Goal: Communication & Community: Answer question/provide support

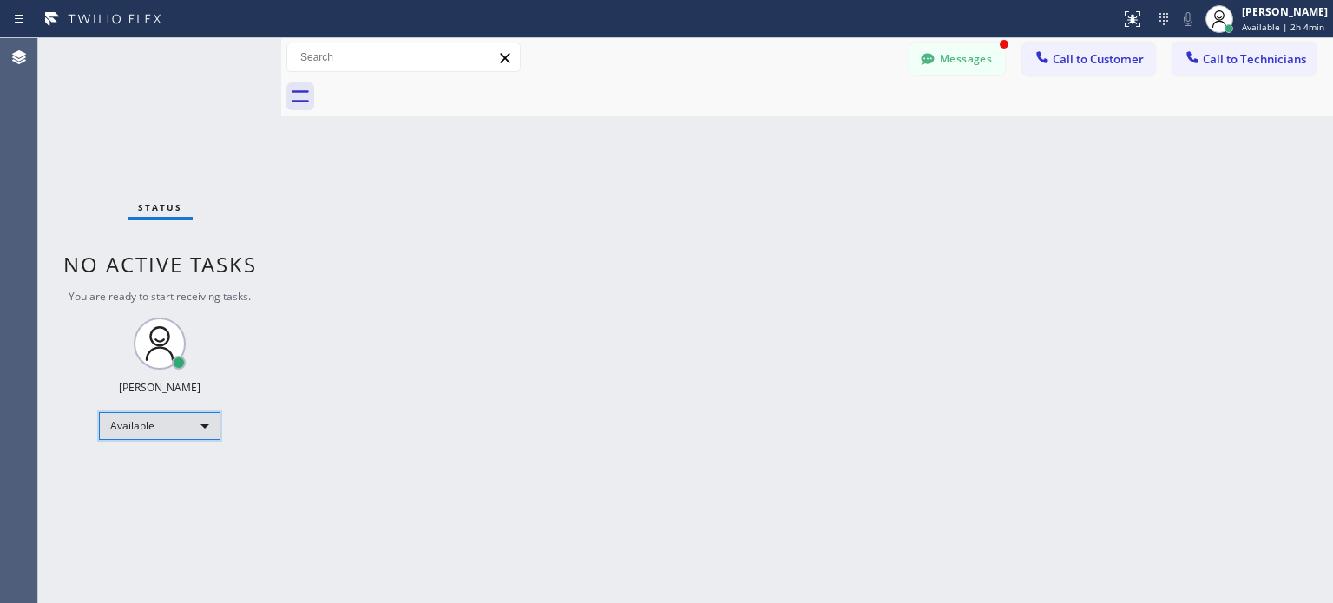
click at [191, 431] on div "Available" at bounding box center [159, 426] width 121 height 28
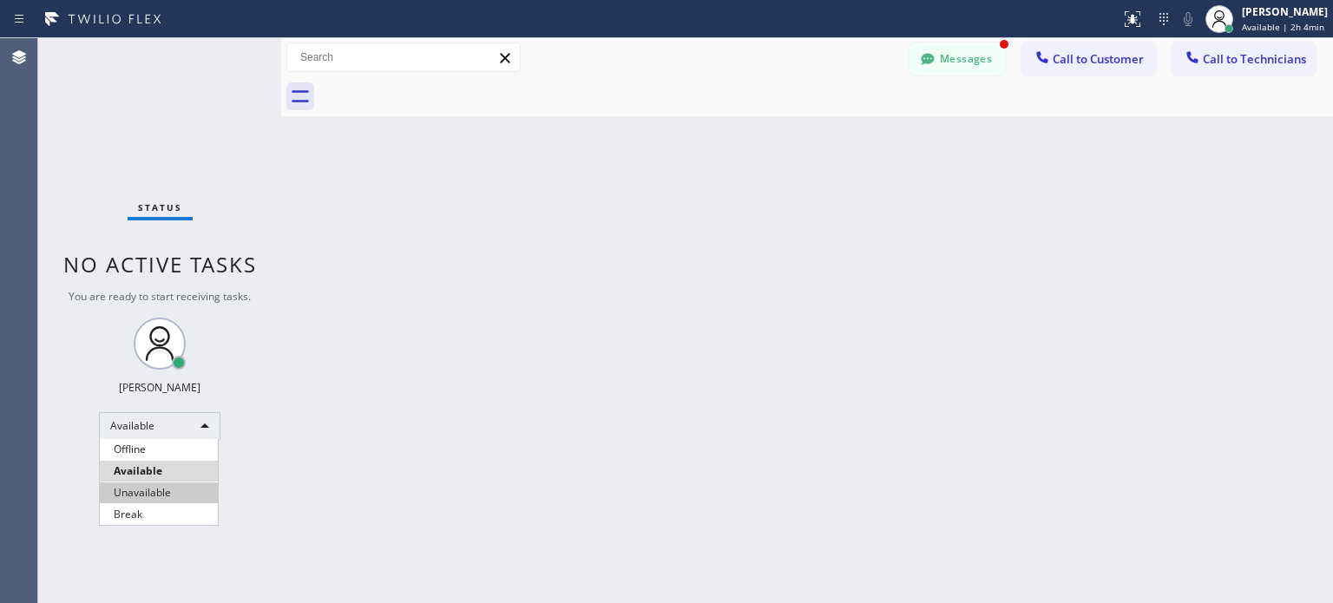
click at [174, 490] on li "Unavailable" at bounding box center [159, 492] width 118 height 21
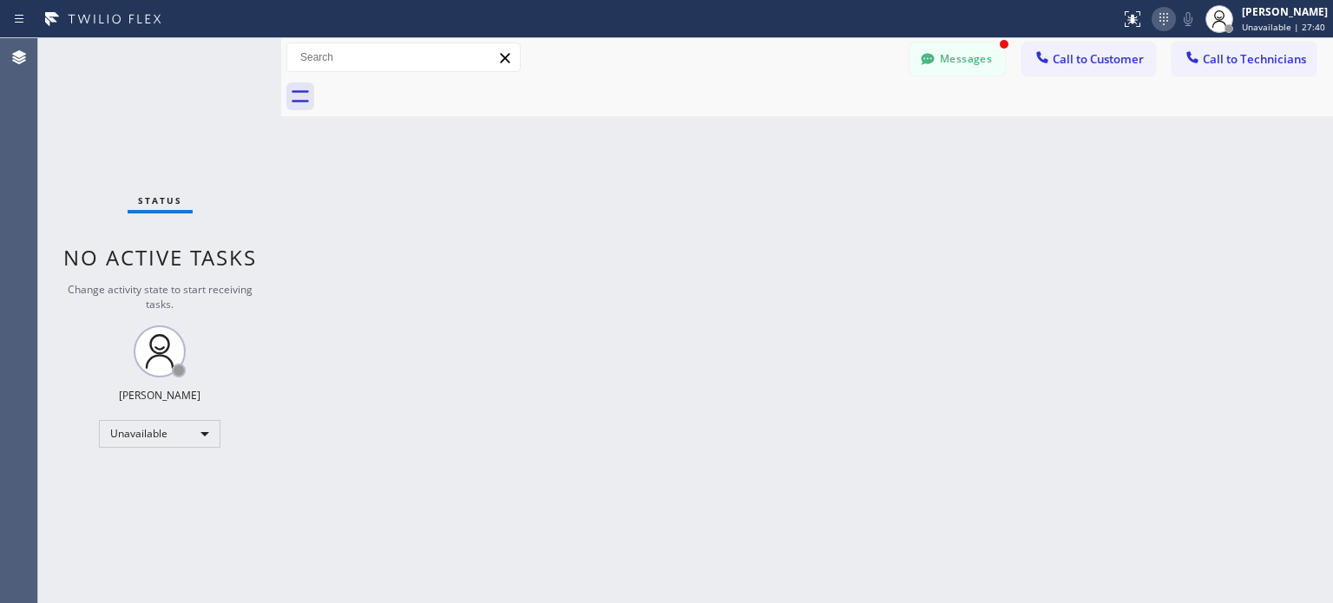
click at [1153, 16] on icon at bounding box center [1163, 19] width 21 height 21
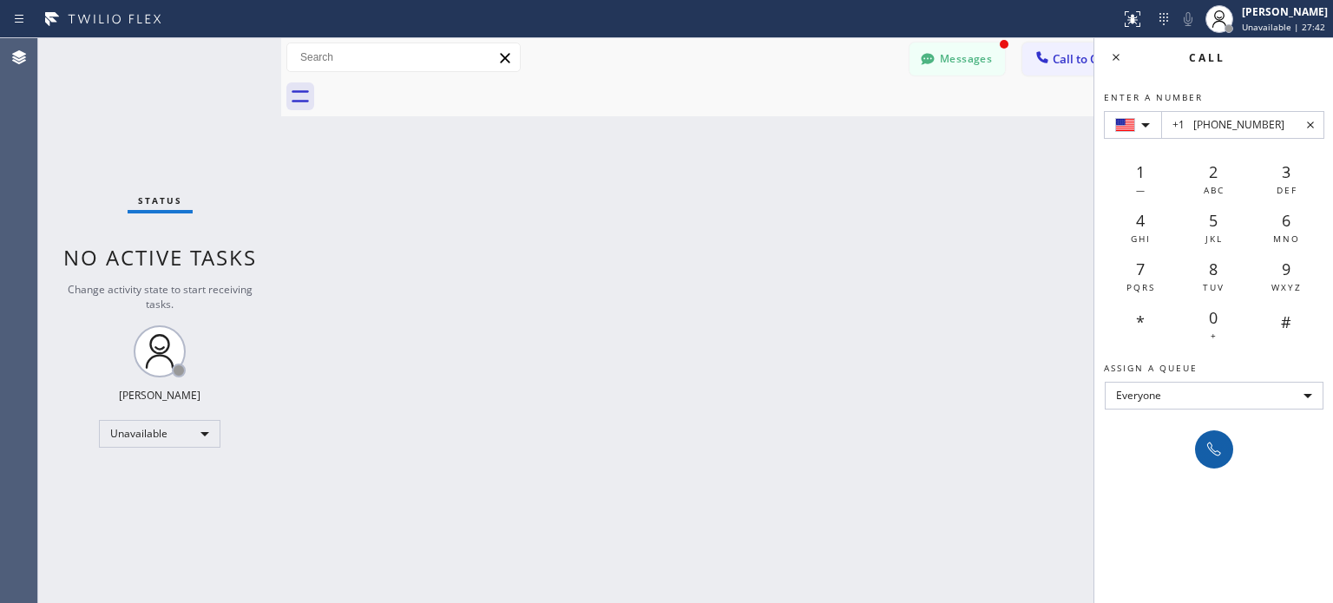
type input "+1 [PHONE_NUMBER]"
click at [1213, 457] on icon at bounding box center [1213, 449] width 21 height 21
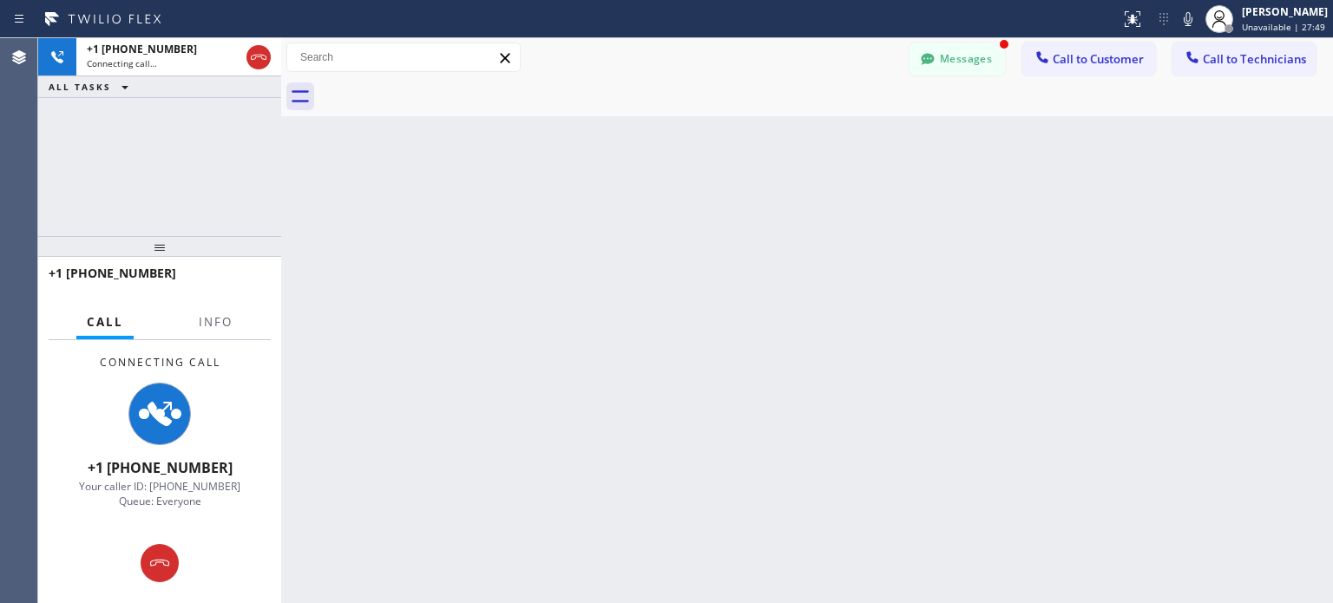
click at [836, 375] on div "Back to Dashboard Change Sender ID Customers Technicians SM [PERSON_NAME] Ms [D…" at bounding box center [806, 320] width 1051 height 565
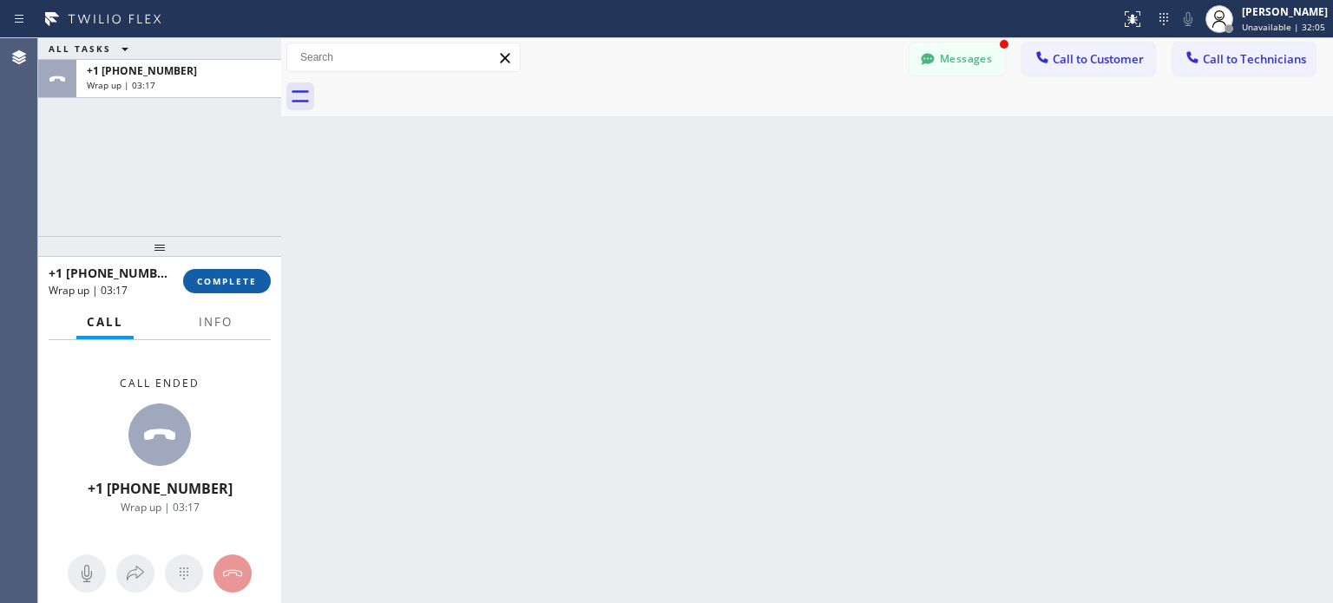
click at [249, 272] on button "COMPLETE" at bounding box center [227, 281] width 88 height 24
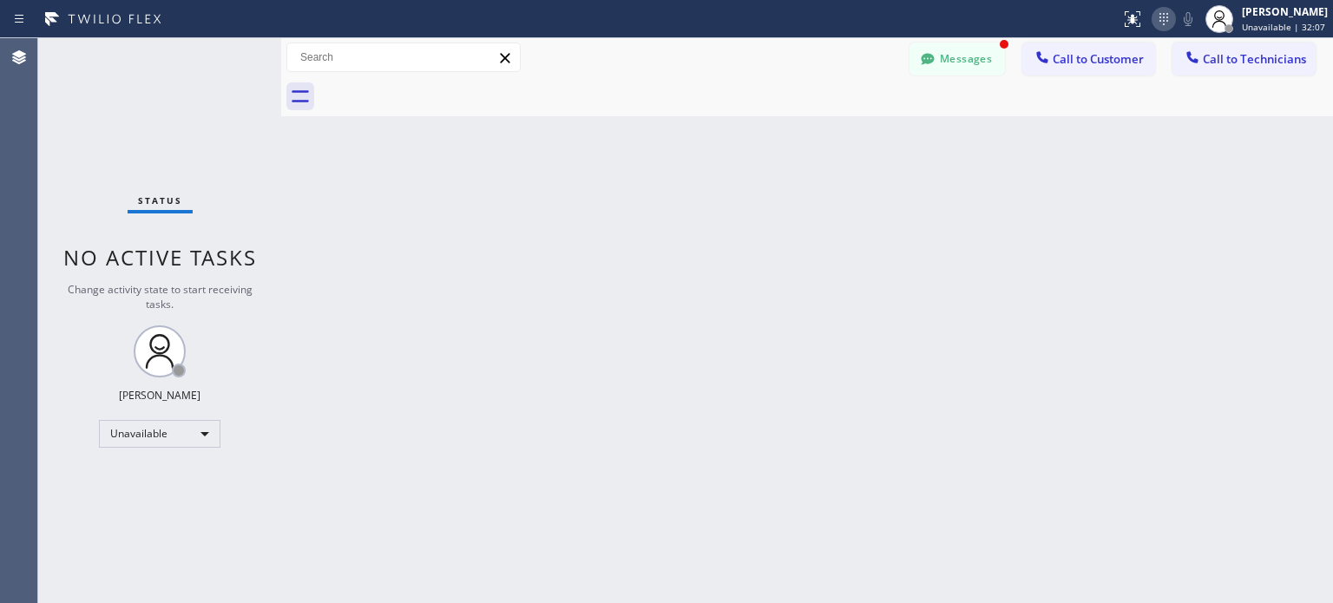
click at [1167, 23] on icon at bounding box center [1163, 19] width 21 height 21
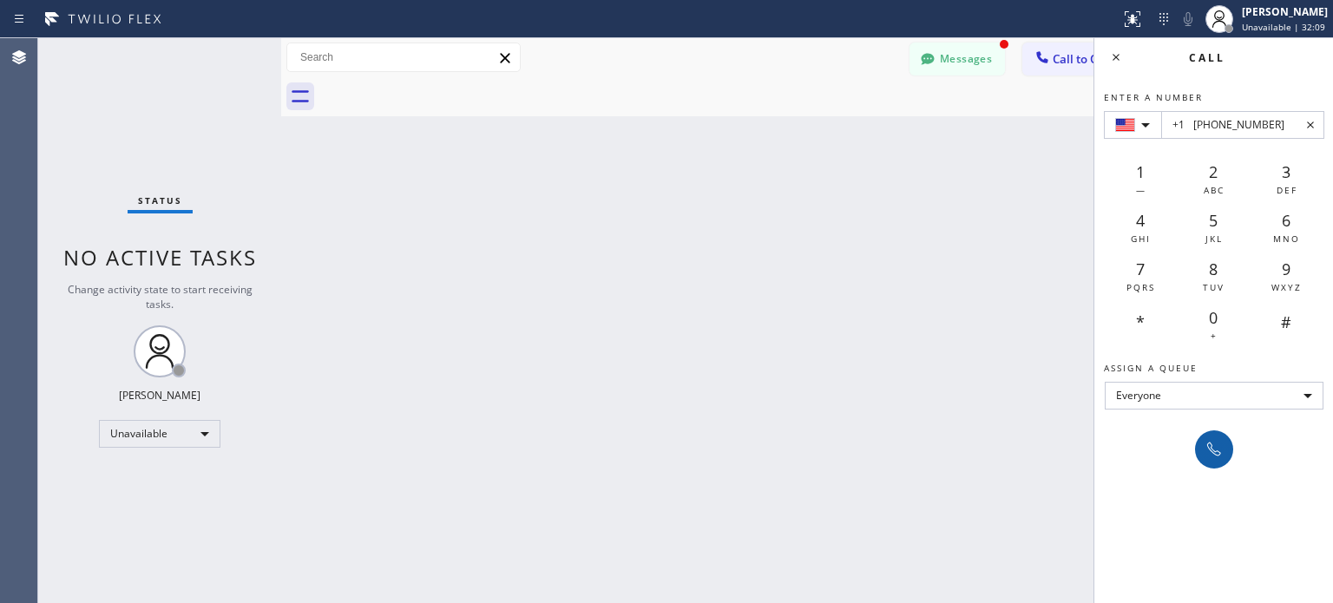
type input "+1 [PHONE_NUMBER]"
drag, startPoint x: 1218, startPoint y: 451, endPoint x: 1071, endPoint y: 372, distance: 167.3
click at [1219, 451] on icon at bounding box center [1214, 449] width 14 height 14
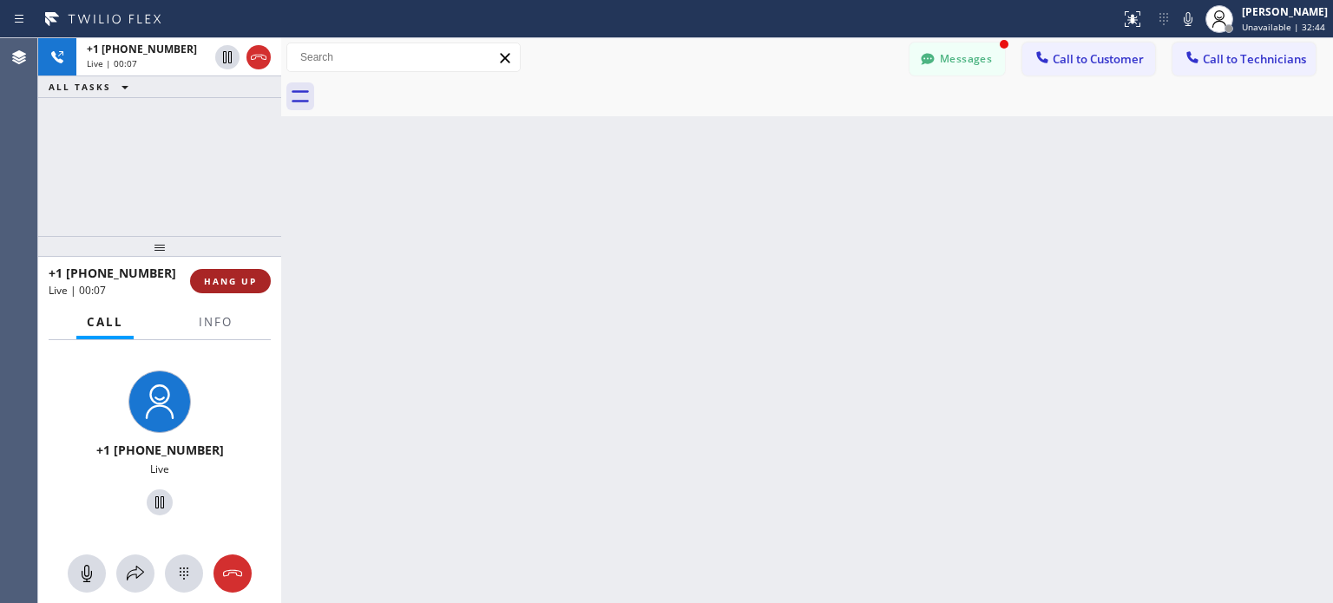
click at [236, 280] on span "HANG UP" at bounding box center [230, 281] width 53 height 12
click at [241, 283] on span "HANG UP" at bounding box center [230, 281] width 53 height 12
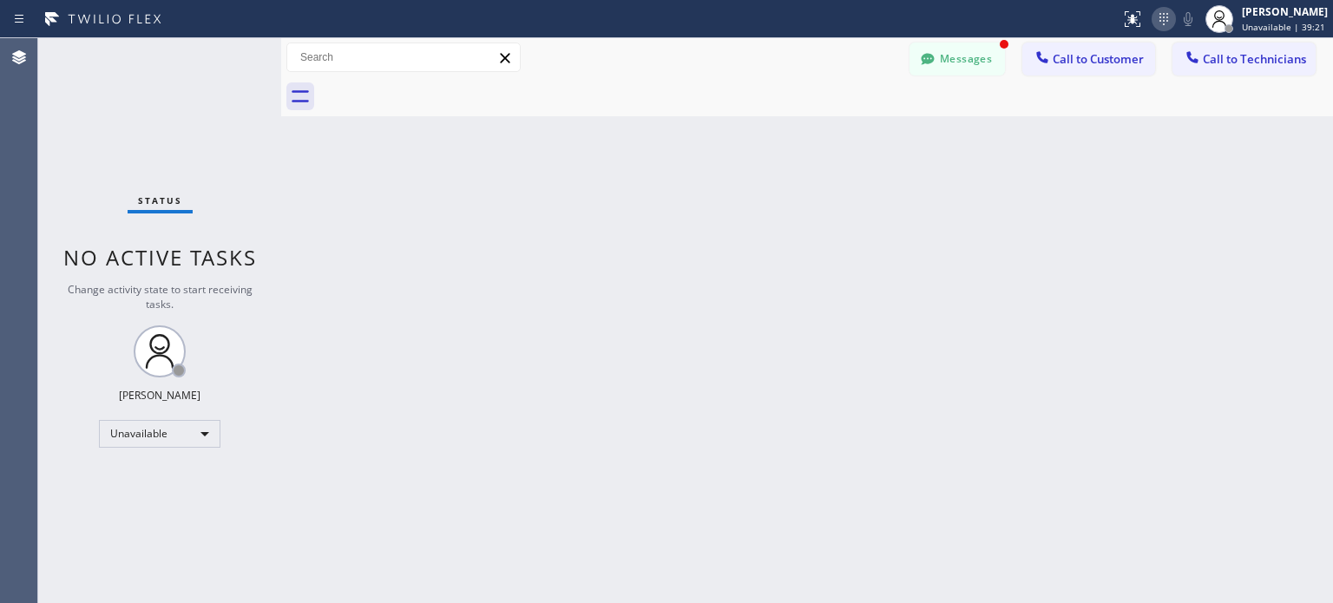
click at [1159, 27] on icon at bounding box center [1163, 19] width 21 height 21
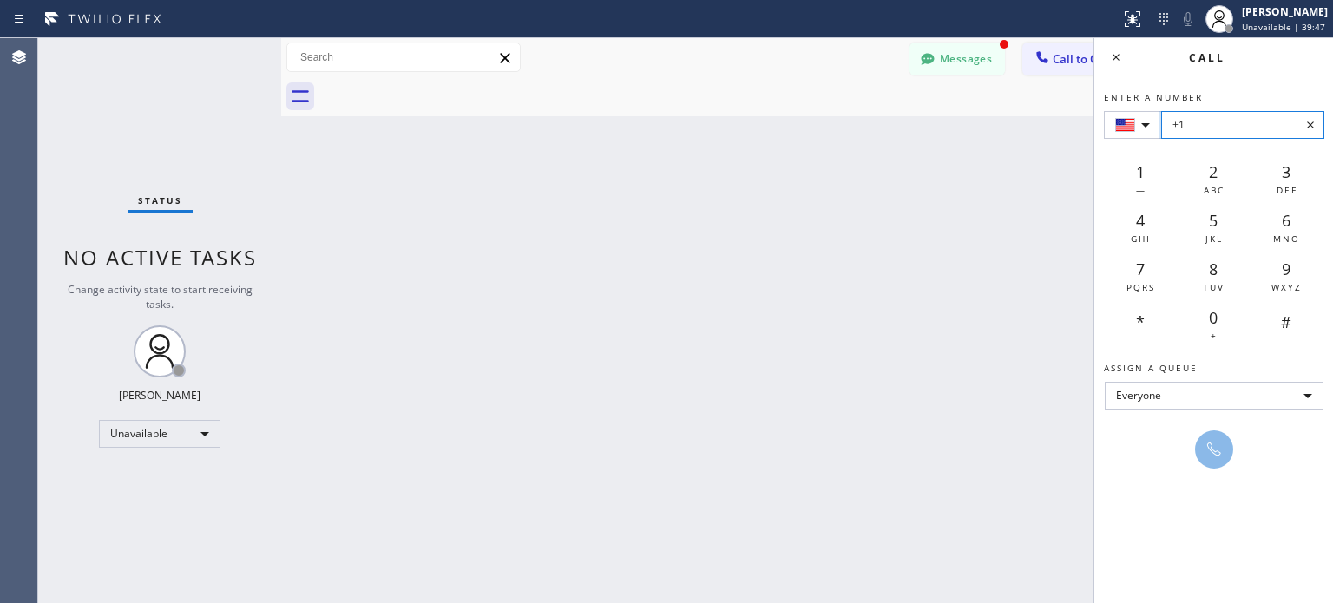
click at [1201, 131] on input "+1" at bounding box center [1242, 125] width 163 height 28
paste input "[PHONE_NUMBER]"
type input "+1 [PHONE_NUMBER]"
click at [992, 280] on div "Back to Dashboard Change Sender ID Customers Technicians SM [PERSON_NAME] Ms [D…" at bounding box center [806, 320] width 1051 height 565
click at [979, 53] on button "Messages" at bounding box center [956, 59] width 95 height 33
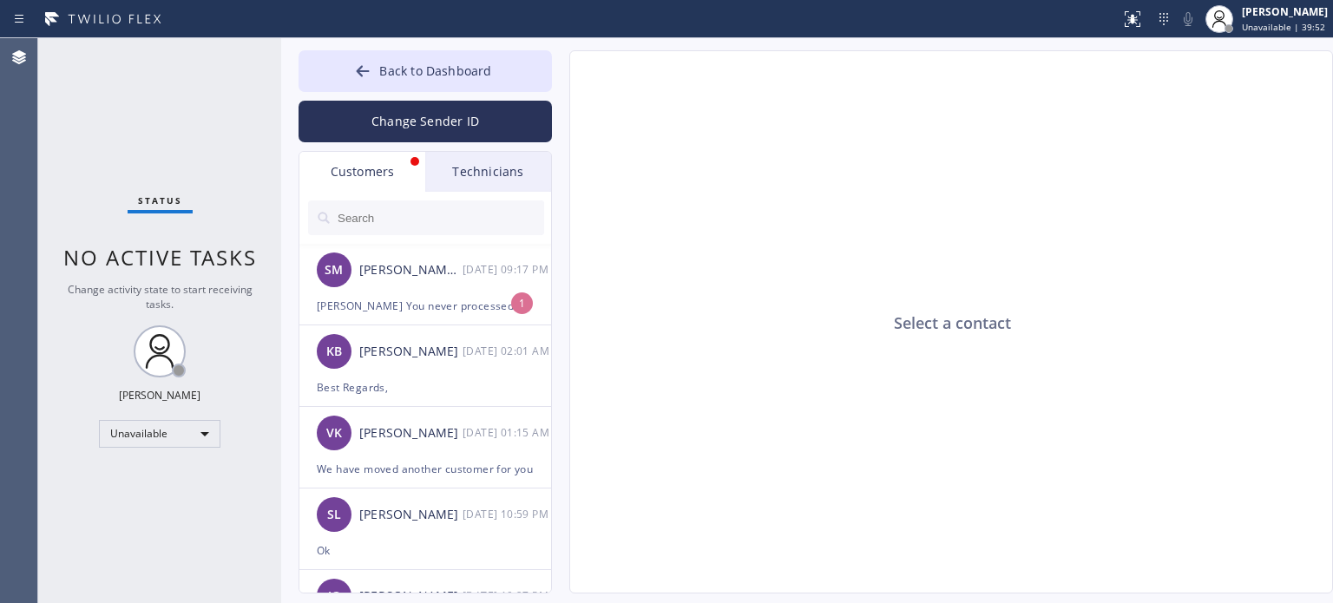
click at [450, 213] on input "text" at bounding box center [440, 217] width 208 height 35
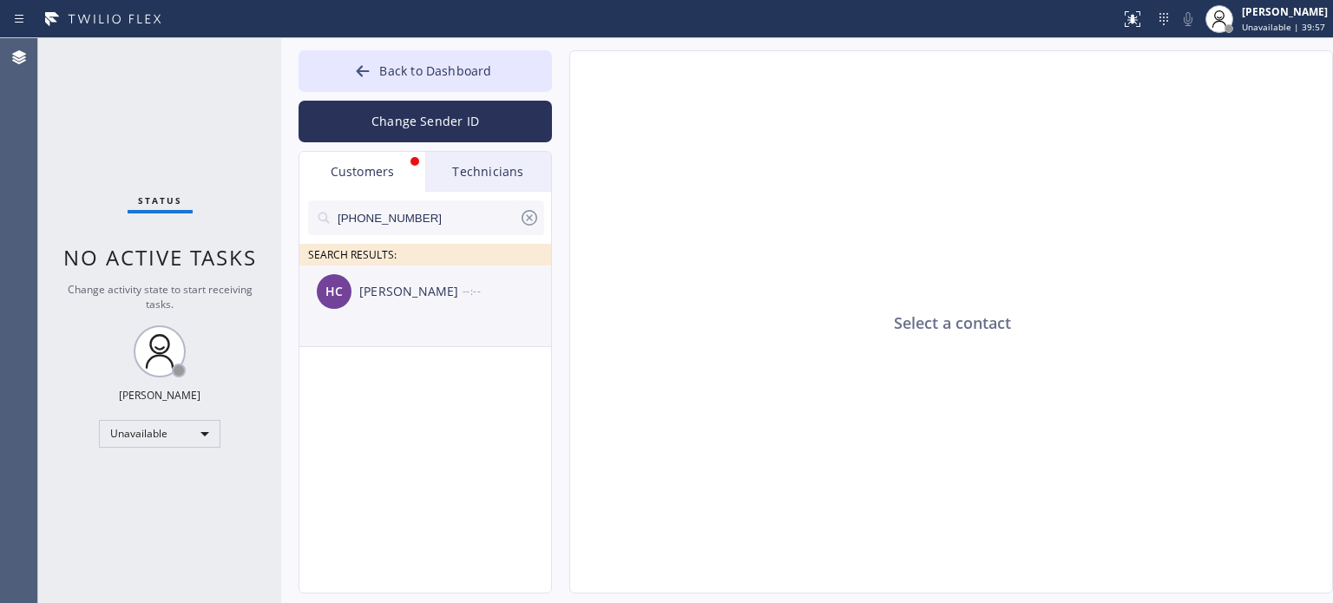
click at [411, 303] on div "[PERSON_NAME] --:--" at bounding box center [425, 291] width 253 height 52
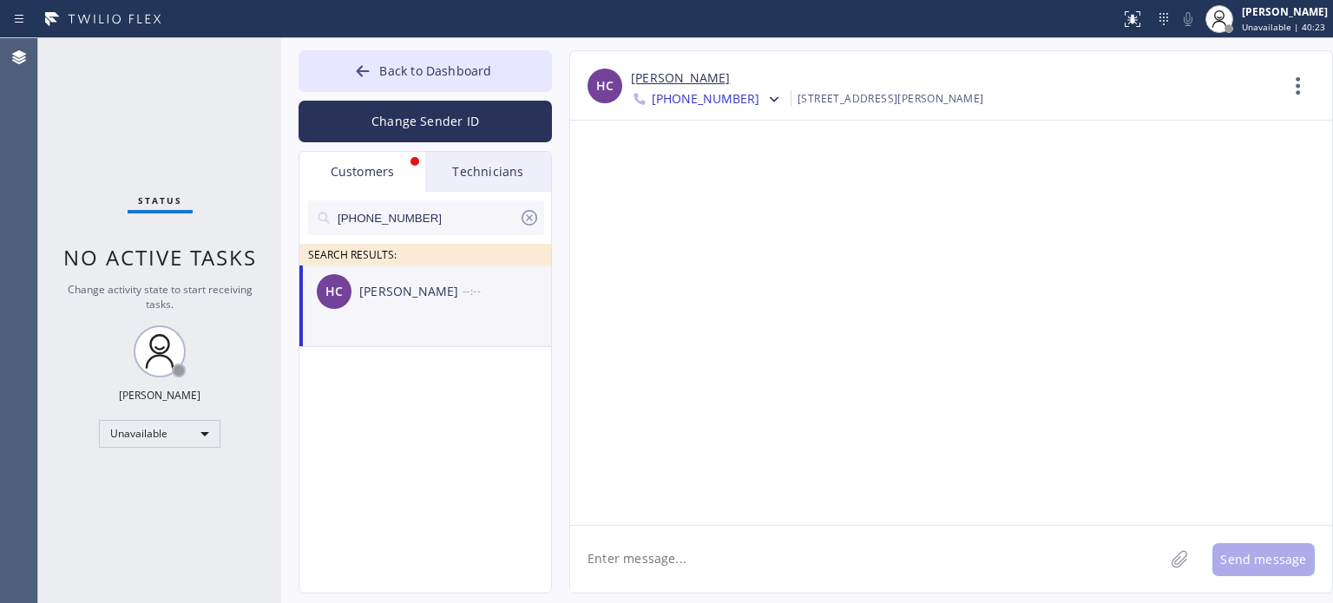
click at [781, 534] on textarea at bounding box center [866, 559] width 593 height 67
paste textarea "Hello, Please click the link below to proceed with the payment of deposit [URL]…"
type textarea "Hello, Please click the link below to proceed with the payment of deposit [URL]…"
click at [1241, 567] on button "Send message" at bounding box center [1263, 559] width 102 height 33
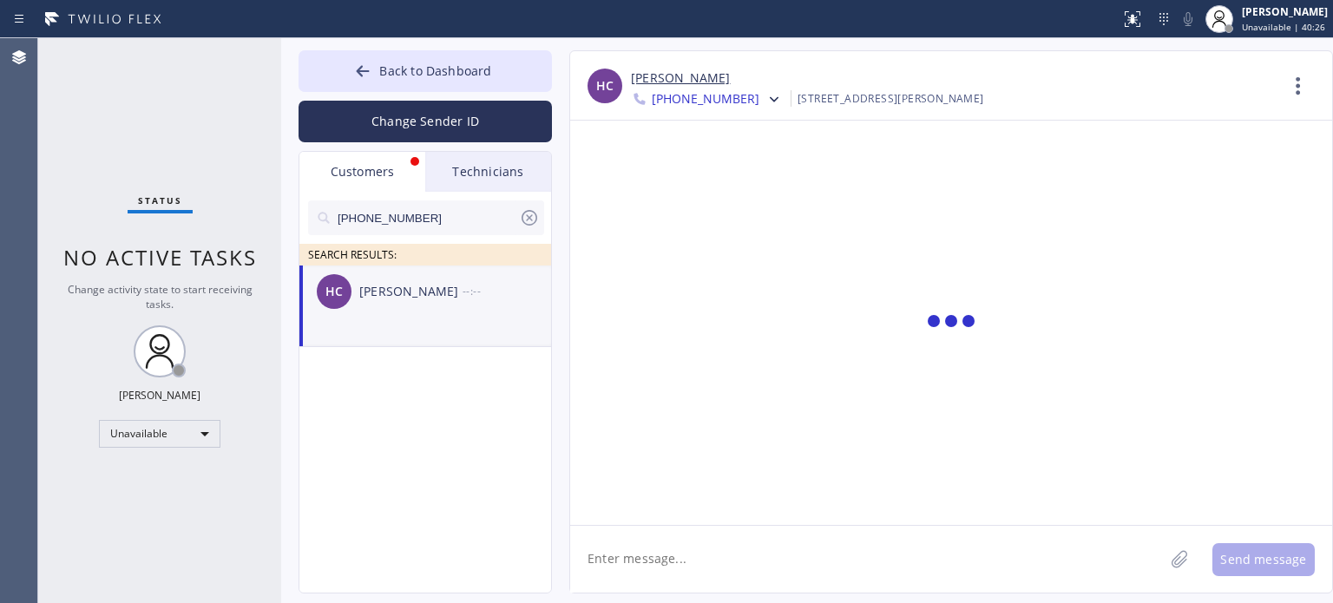
scroll to position [0, 0]
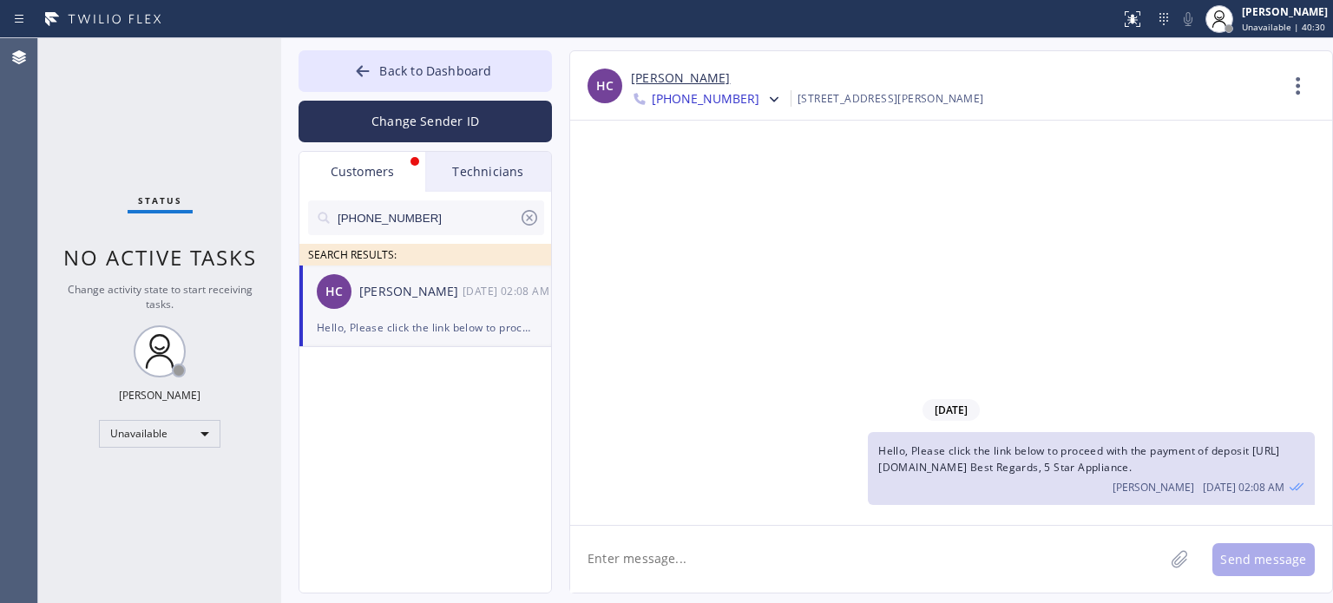
click at [912, 527] on textarea at bounding box center [866, 559] width 593 height 67
type textarea "Please check your email as well"
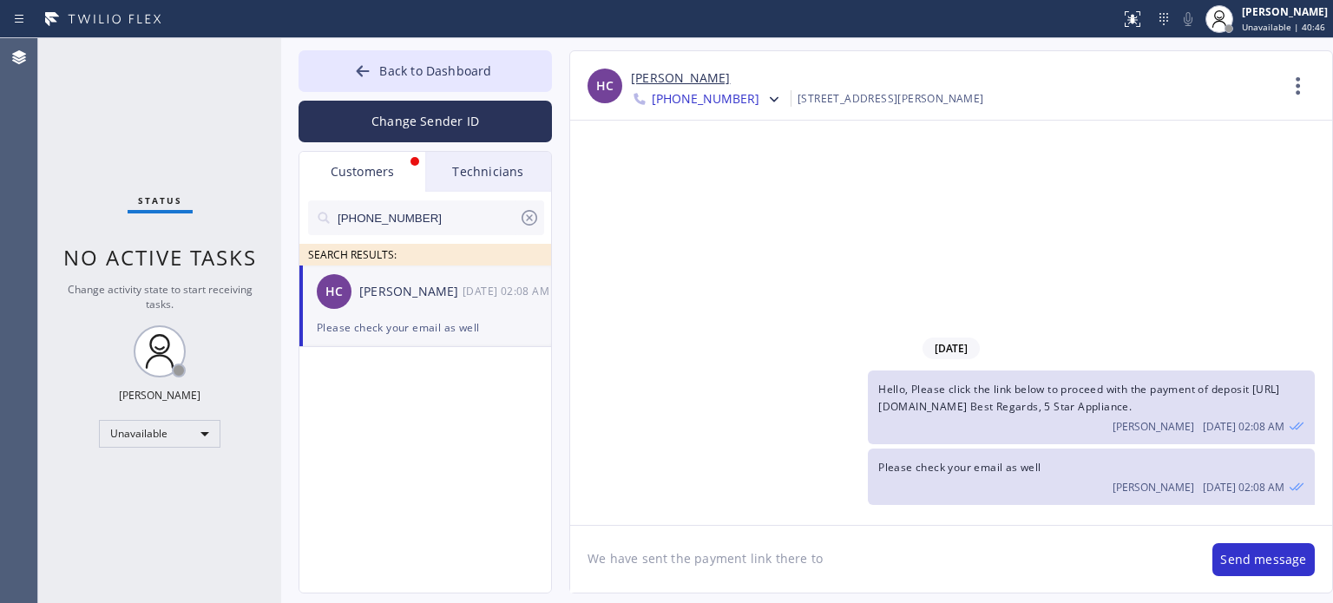
type textarea "We have sent the payment link there too"
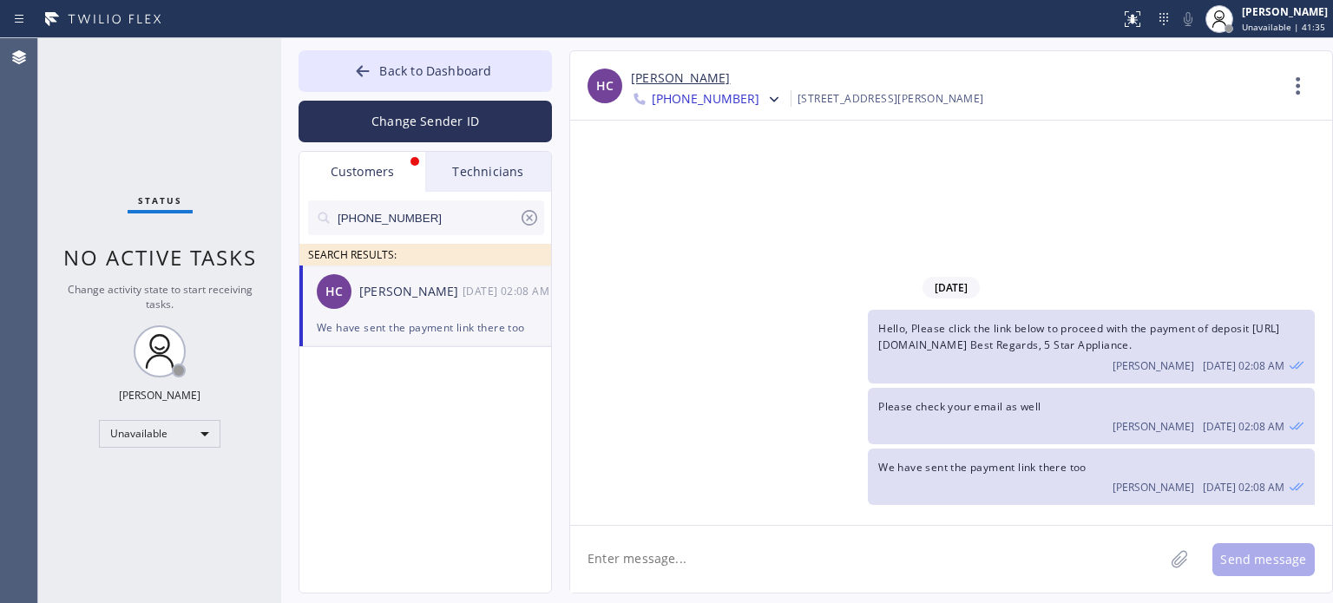
click at [375, 172] on div "Customers" at bounding box center [362, 172] width 126 height 40
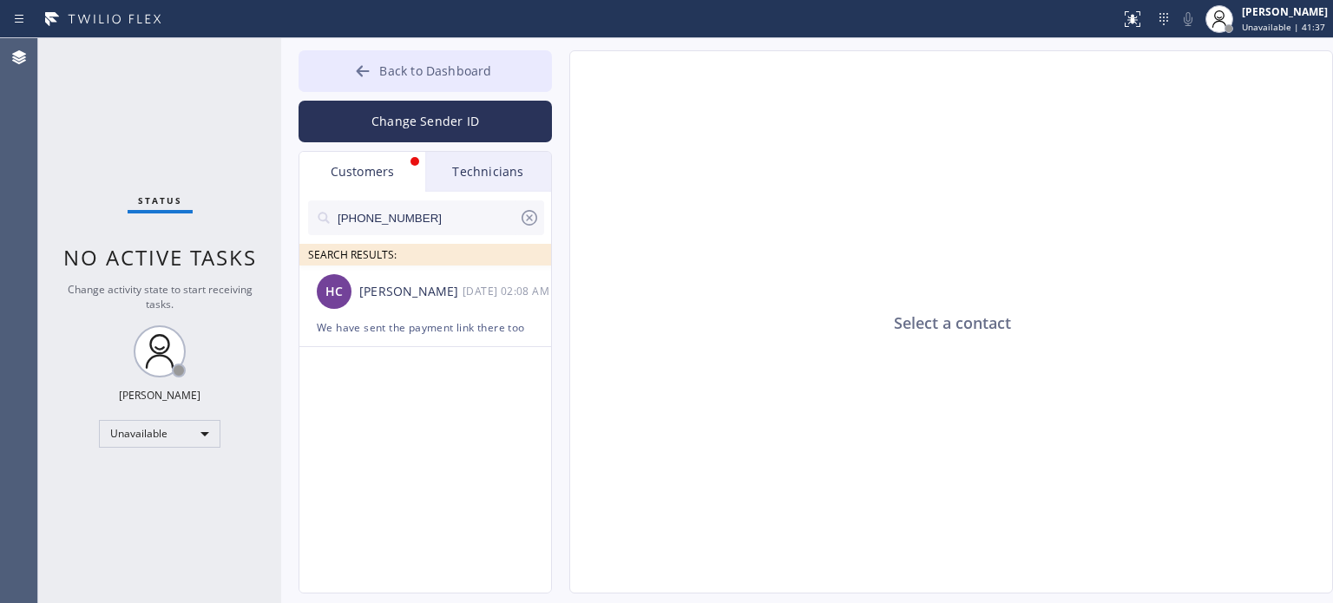
click at [355, 73] on icon at bounding box center [362, 70] width 17 height 17
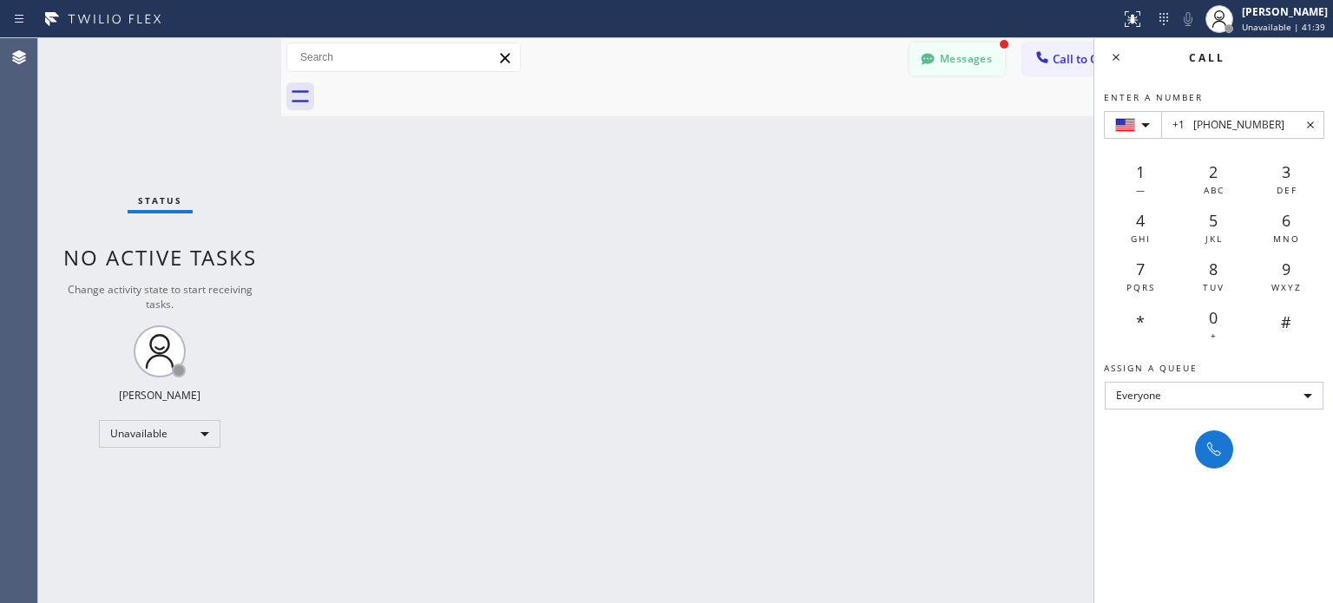
click at [949, 62] on button "Messages" at bounding box center [956, 59] width 95 height 33
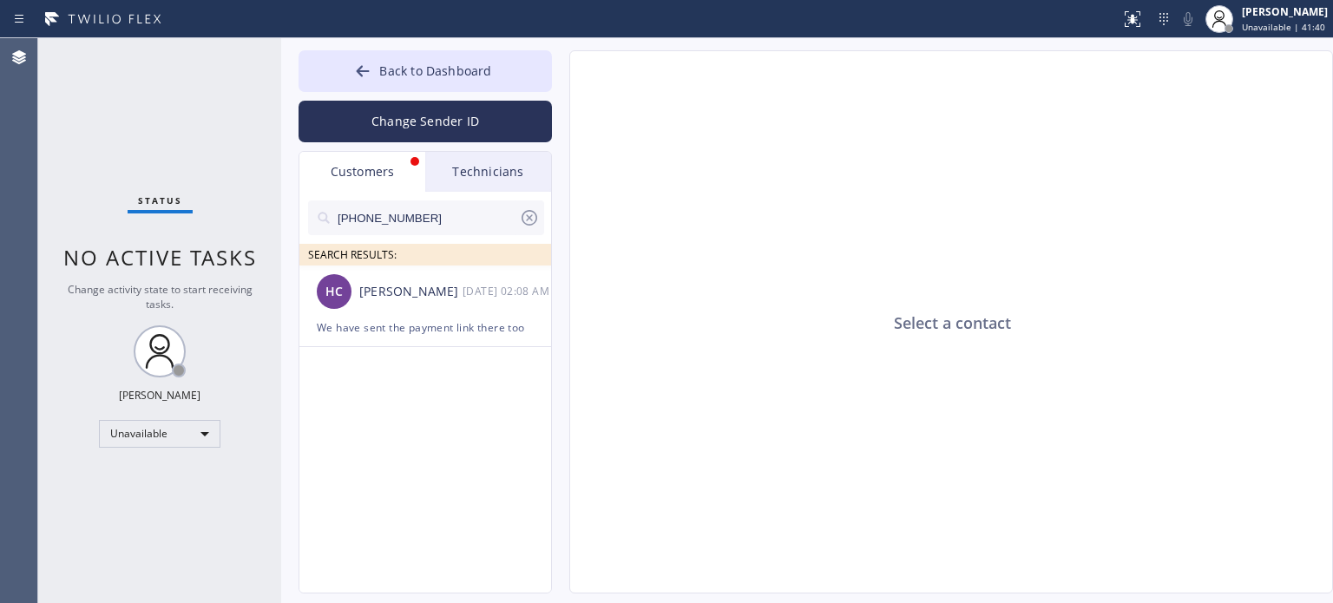
click at [529, 213] on icon at bounding box center [529, 217] width 21 height 21
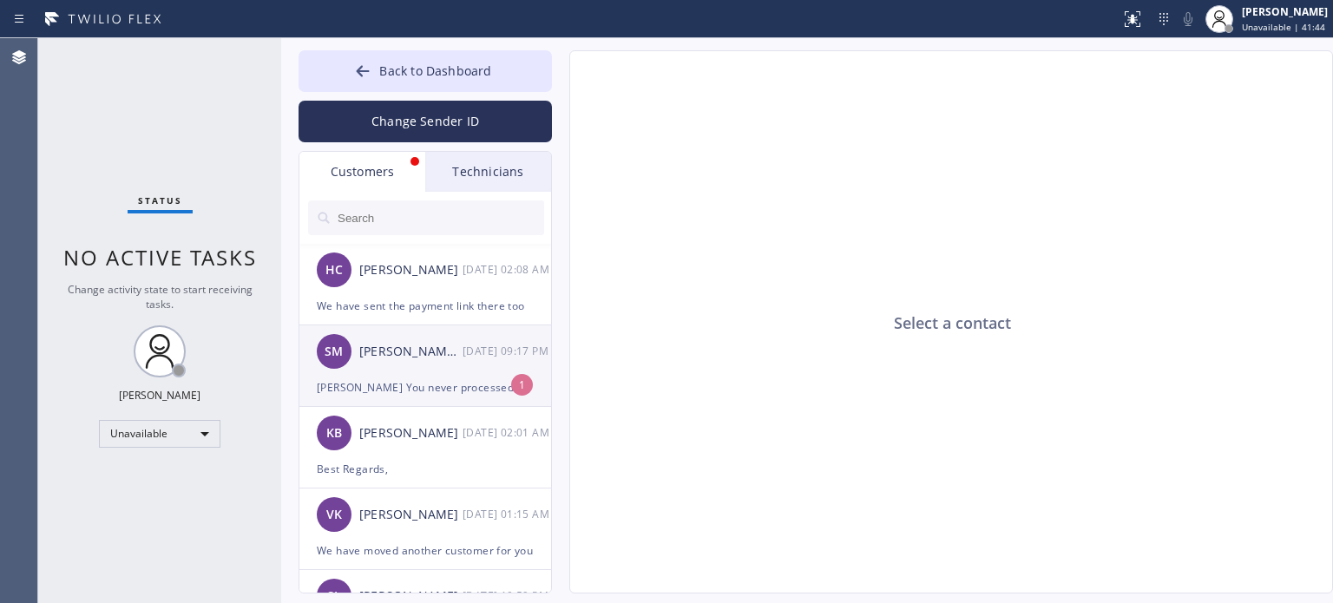
click at [432, 369] on div "SM [PERSON_NAME] Ms [DATE] 09:17 PM" at bounding box center [425, 351] width 253 height 52
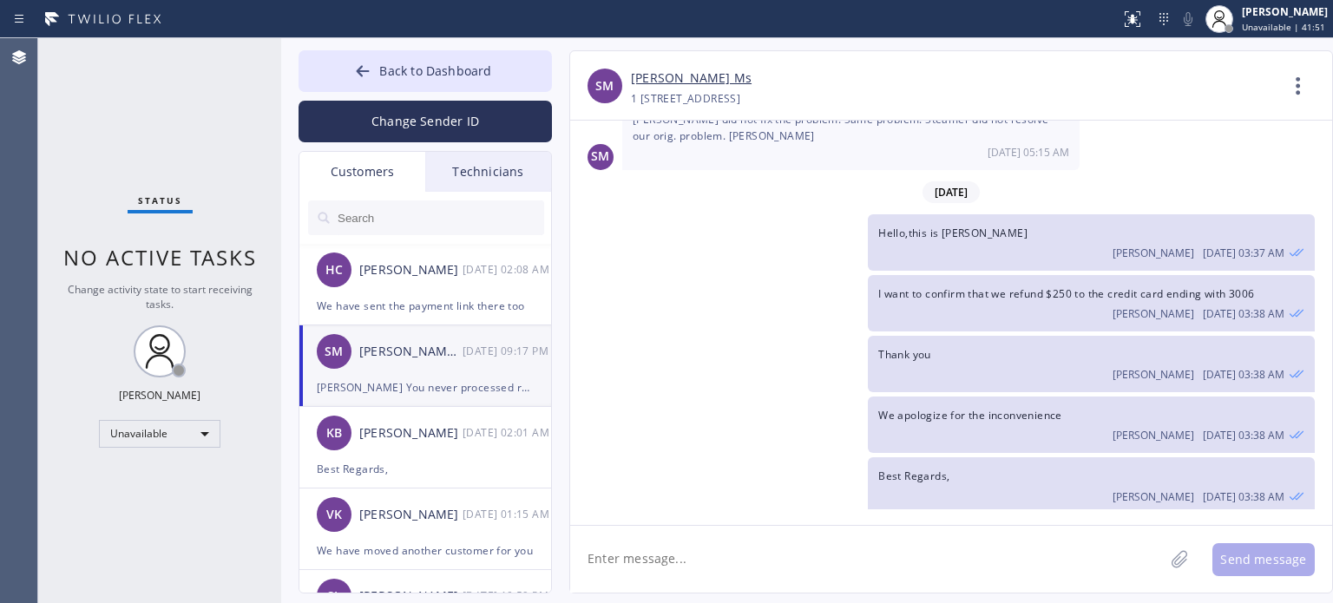
scroll to position [844, 0]
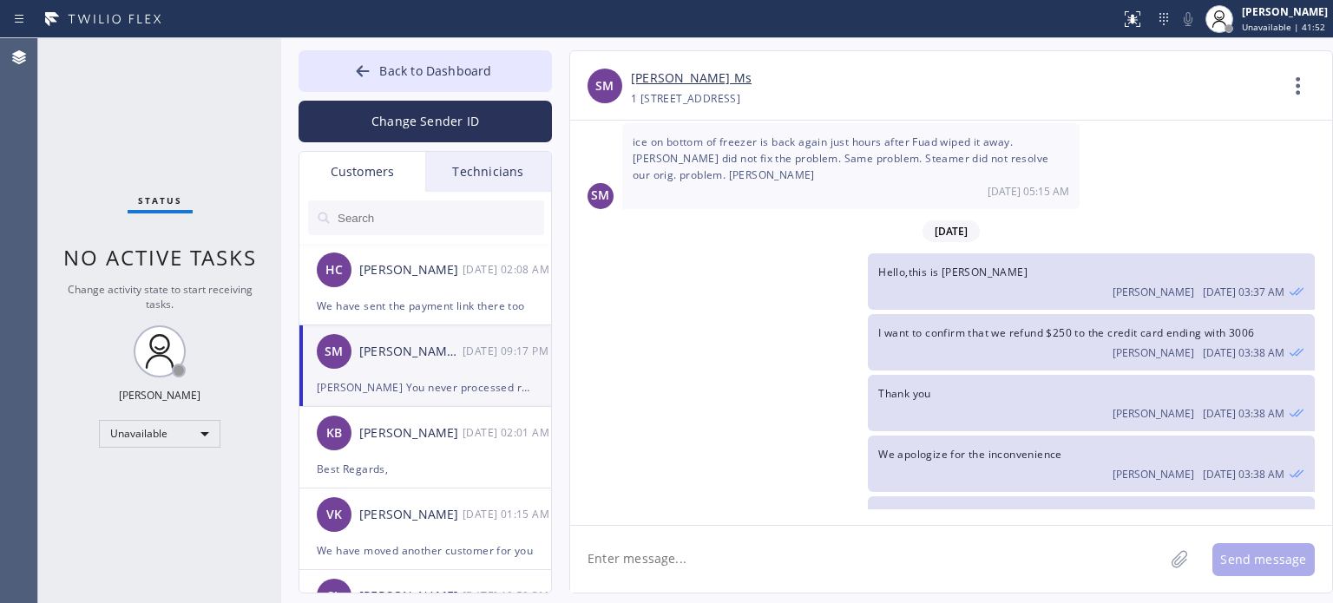
click at [659, 82] on link "[PERSON_NAME] Ms" at bounding box center [691, 79] width 121 height 20
click at [681, 545] on textarea at bounding box center [866, 559] width 593 height 67
type textarea "Hi,[PERSON_NAME]"
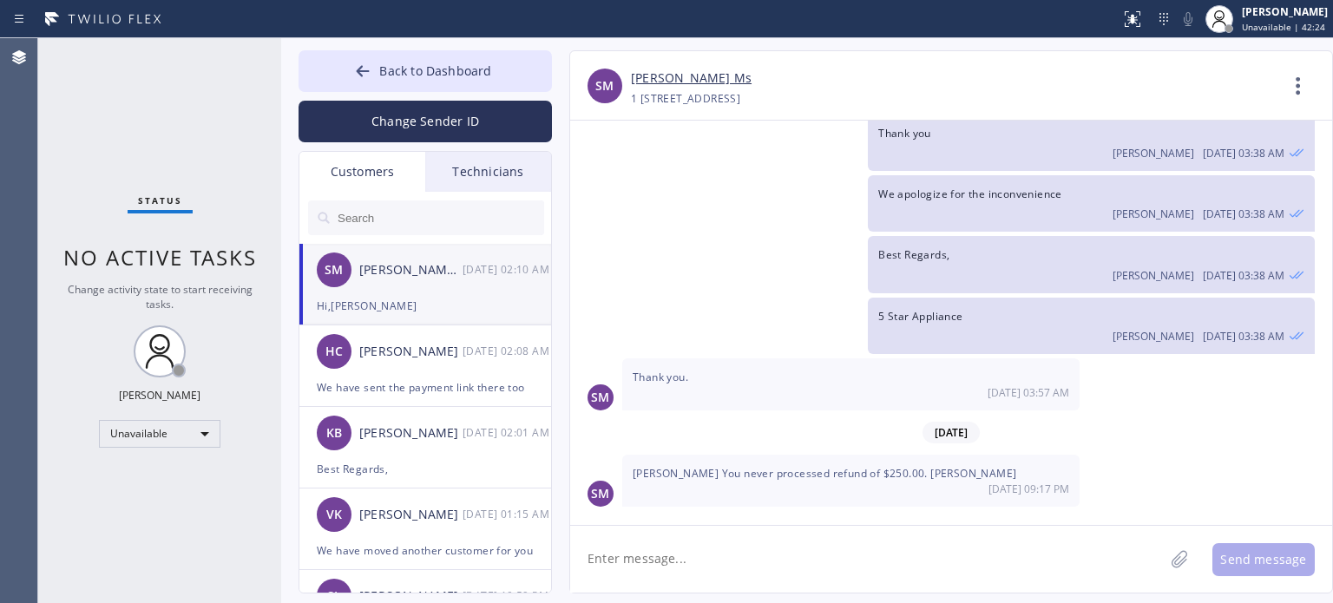
scroll to position [1204, 0]
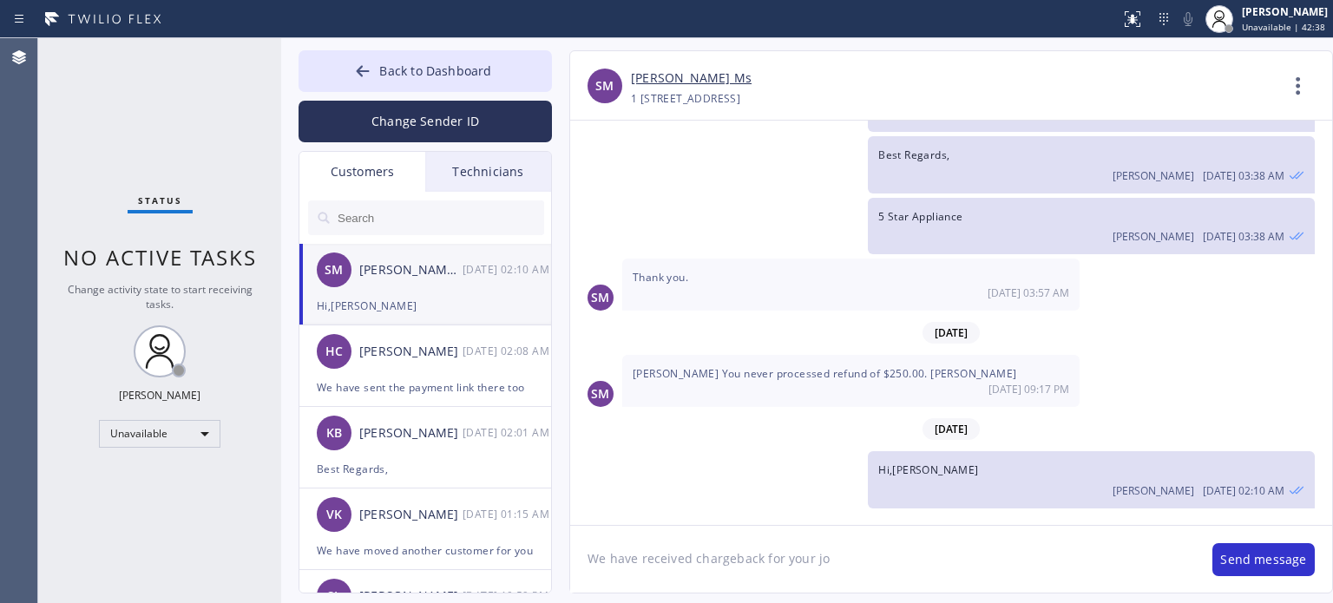
type textarea "We have received chargeback for your job"
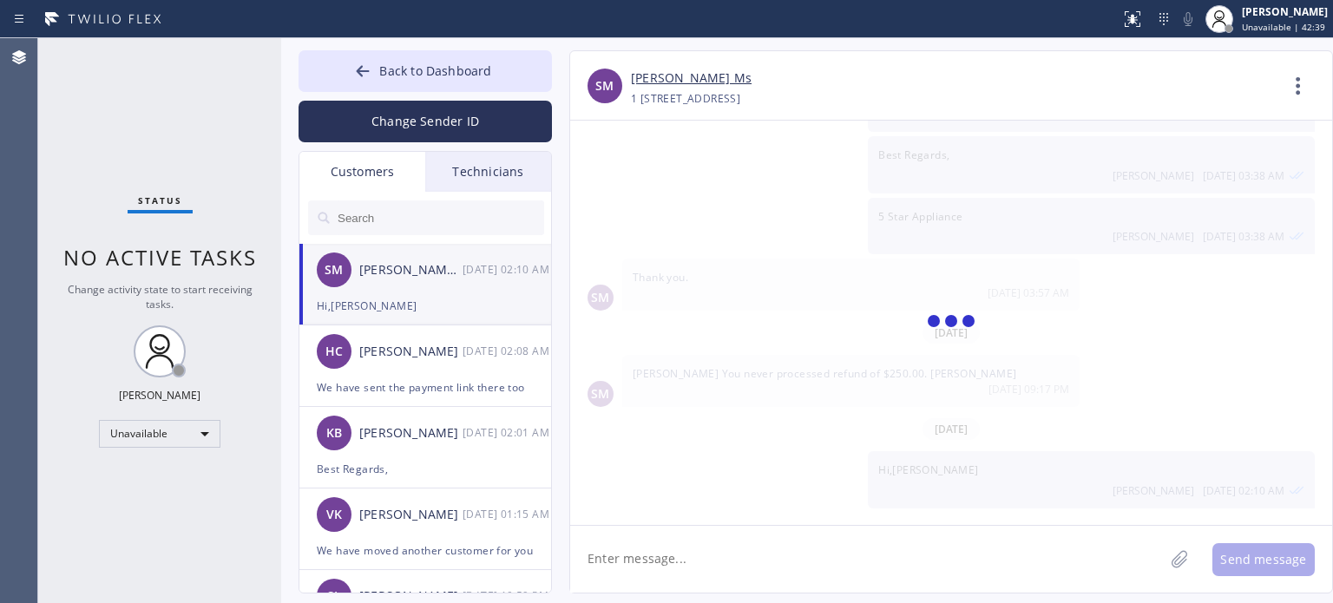
scroll to position [1264, 0]
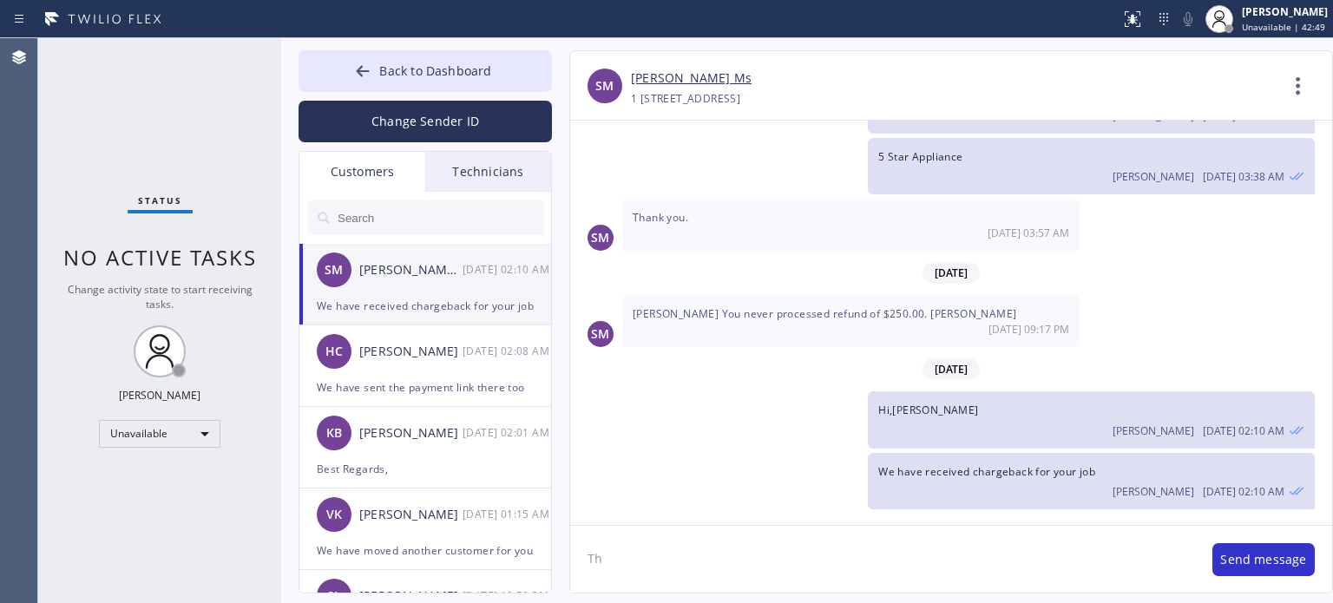
type textarea "T"
type textarea "A"
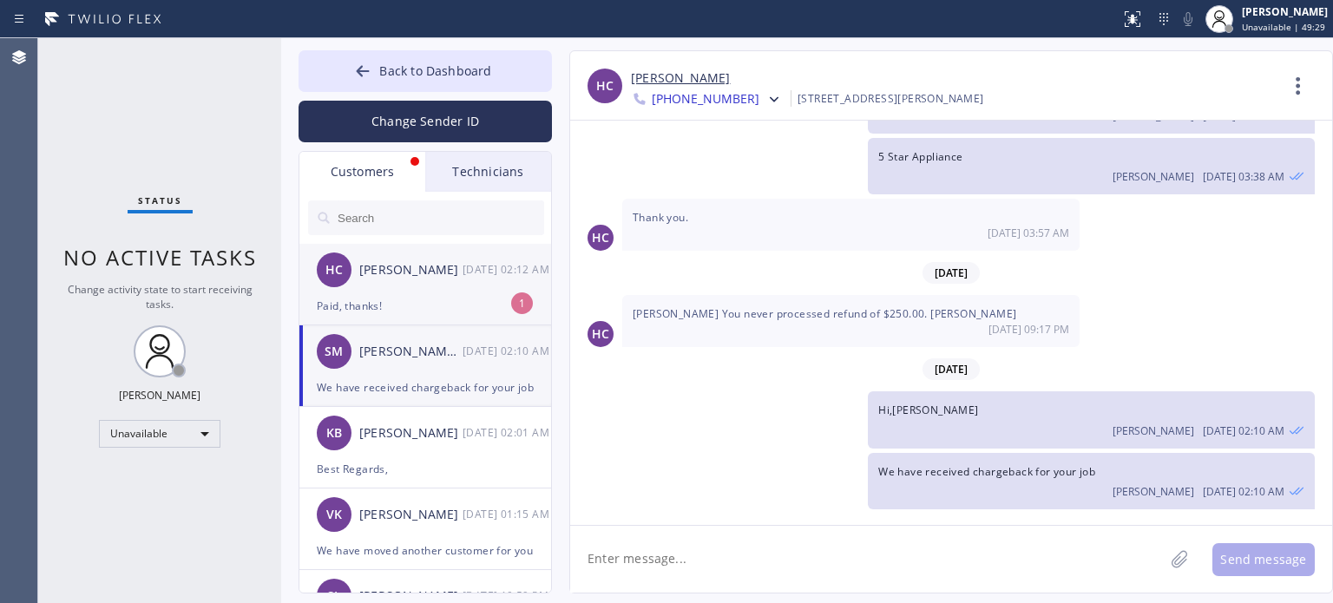
click at [414, 316] on li "[PERSON_NAME] [DATE] 02:12 AM Paid, thanks! 1" at bounding box center [425, 285] width 253 height 82
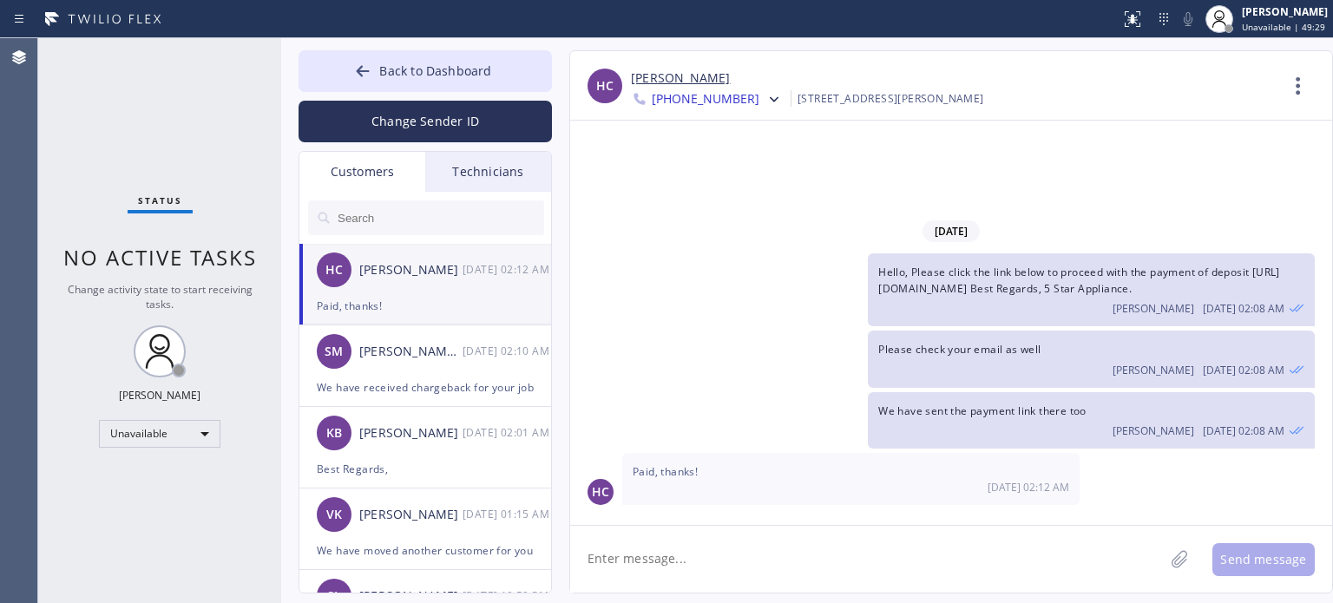
scroll to position [0, 0]
click at [354, 79] on div at bounding box center [362, 72] width 21 height 21
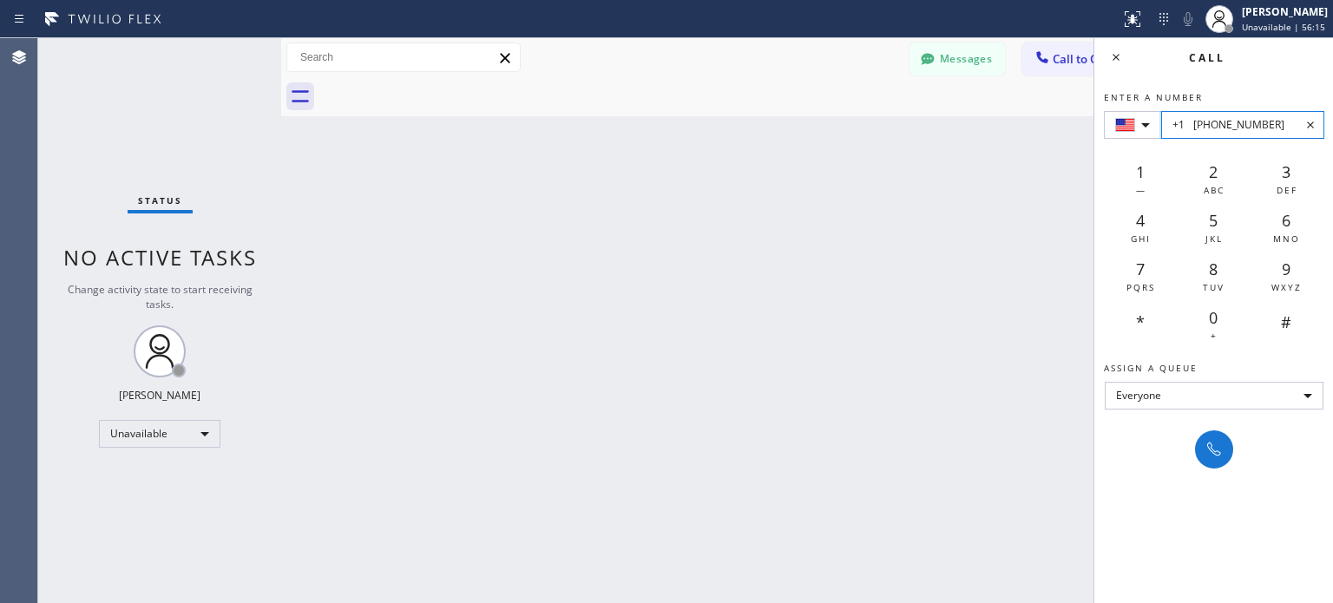
drag, startPoint x: 1259, startPoint y: 131, endPoint x: 1194, endPoint y: 128, distance: 65.2
click at [1194, 128] on input "+1 [PHONE_NUMBER]" at bounding box center [1242, 125] width 163 height 28
paste input "[PHONE_NUMBER]"
type input "+1 [PHONE_NUMBER]"
click at [1204, 453] on icon at bounding box center [1213, 449] width 21 height 21
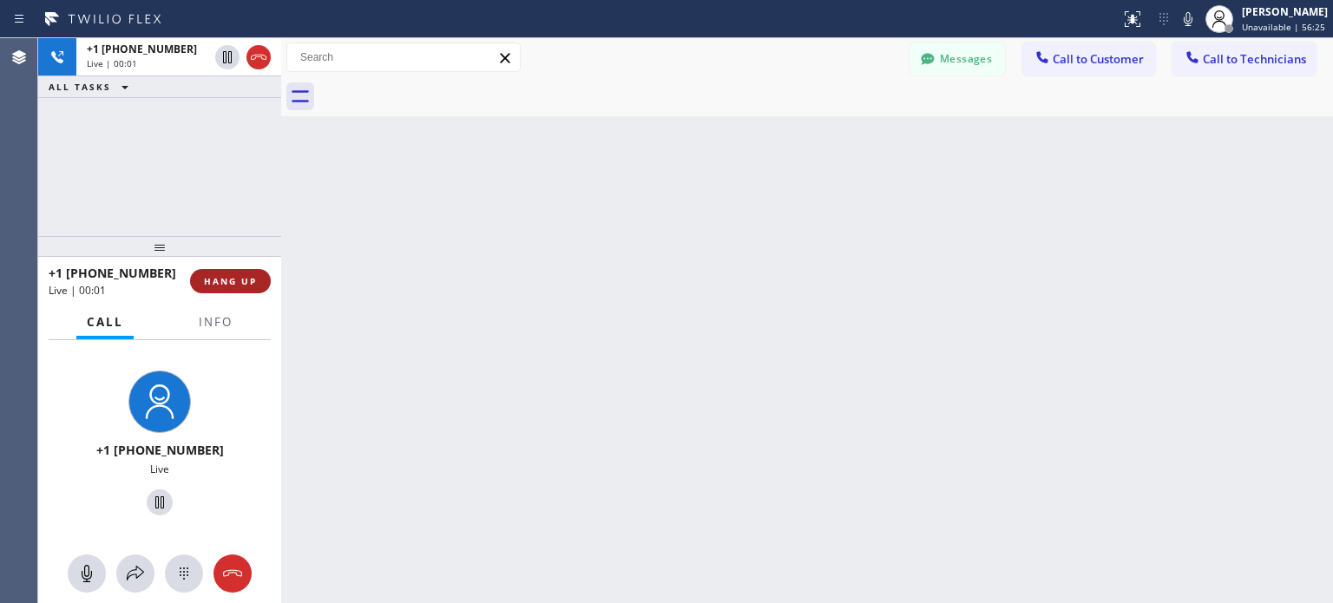
click at [259, 284] on button "HANG UP" at bounding box center [230, 281] width 81 height 24
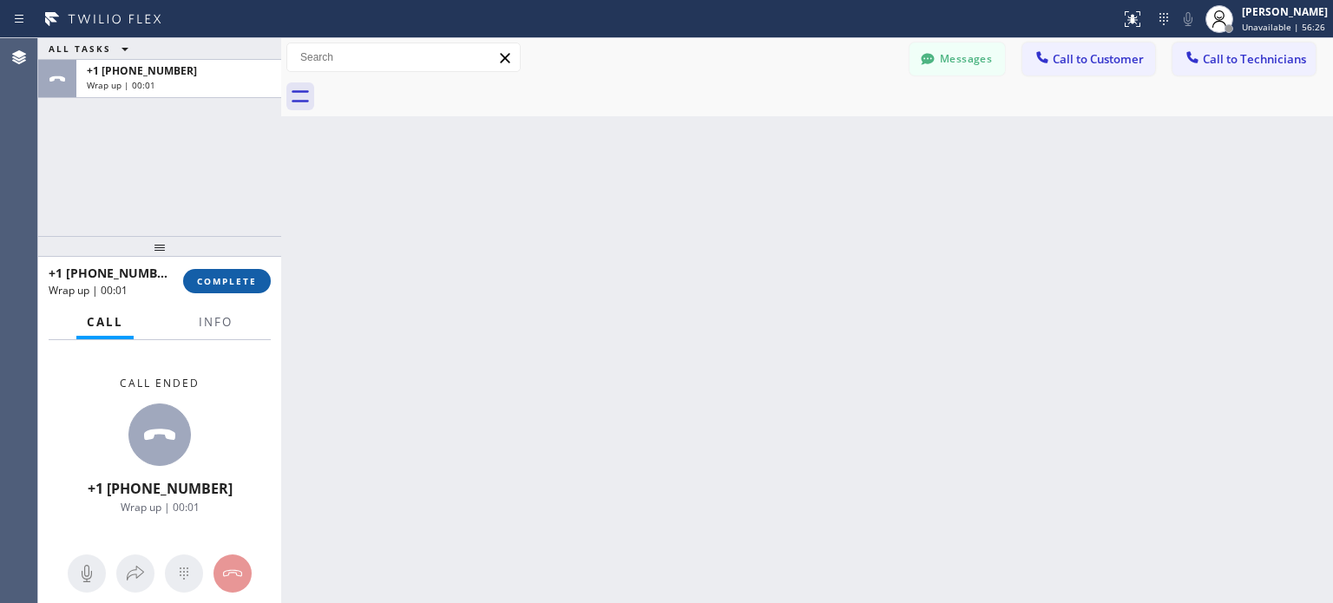
click at [259, 284] on button "COMPLETE" at bounding box center [227, 281] width 88 height 24
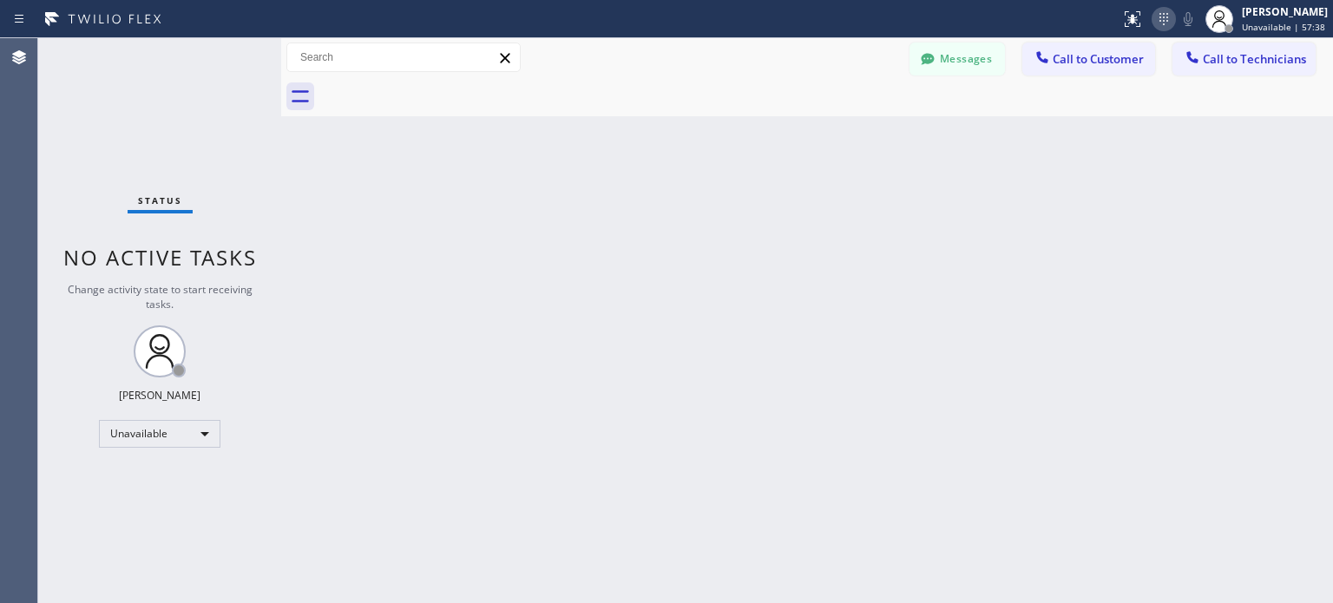
click at [1153, 17] on icon at bounding box center [1163, 19] width 21 height 21
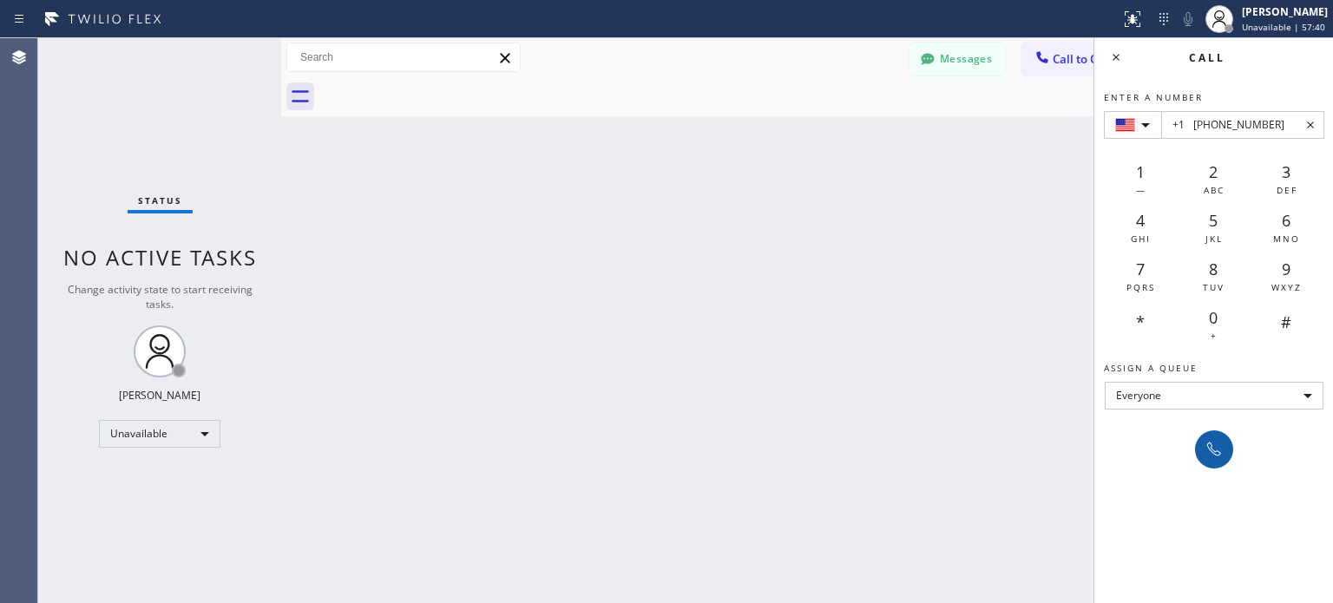
type input "+1 [PHONE_NUMBER]"
click at [1210, 447] on icon at bounding box center [1214, 449] width 14 height 14
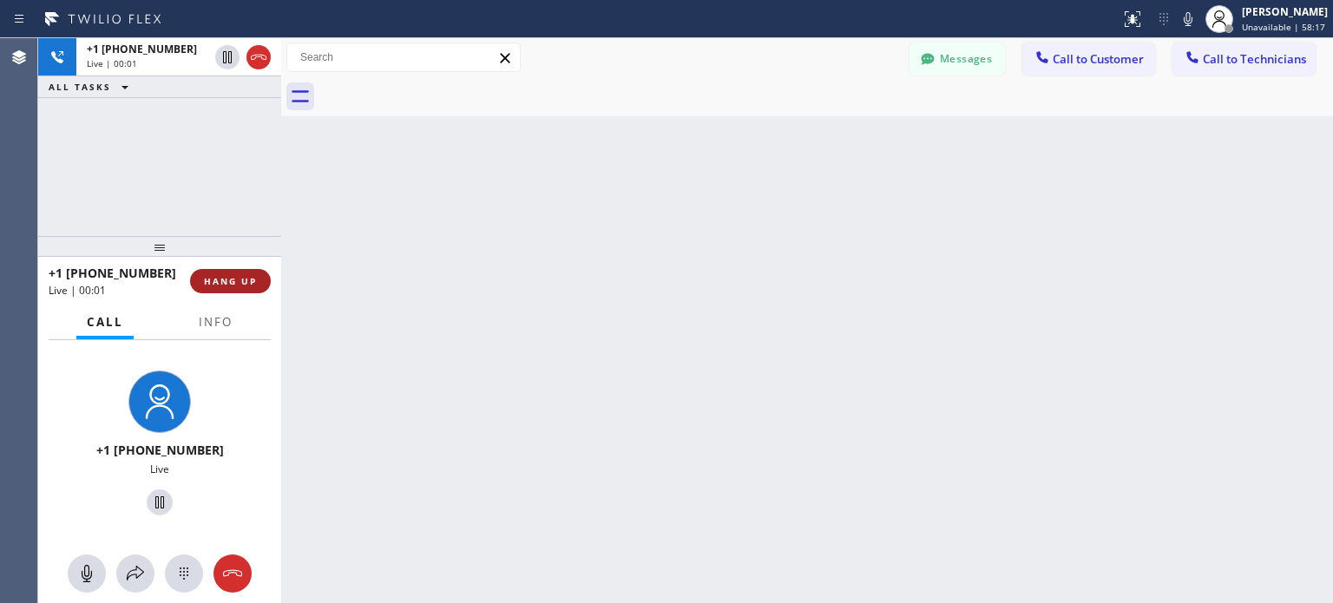
click at [226, 272] on button "HANG UP" at bounding box center [230, 281] width 81 height 24
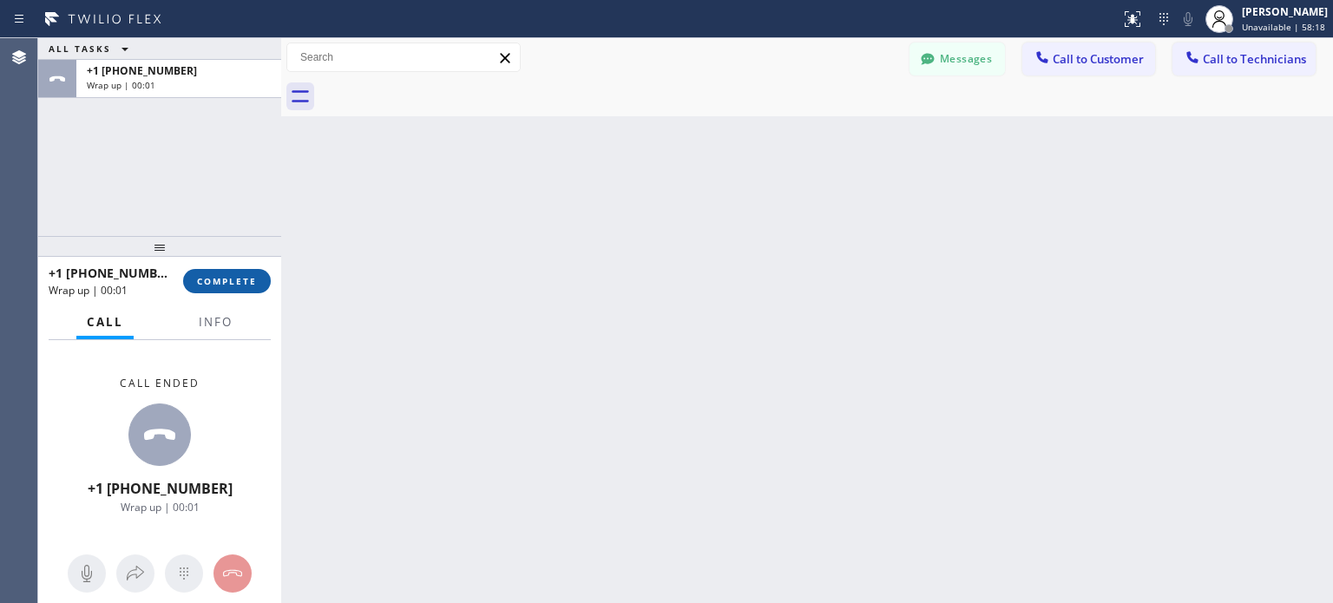
click at [249, 280] on span "COMPLETE" at bounding box center [227, 281] width 60 height 12
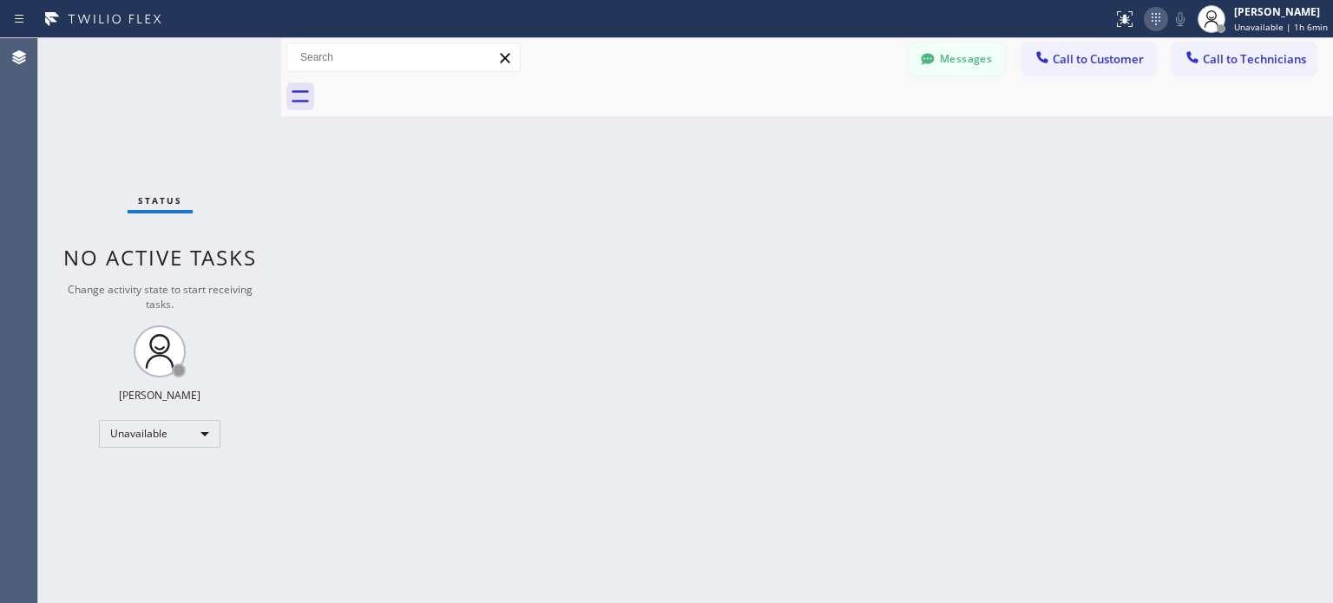
click at [1156, 26] on icon at bounding box center [1155, 19] width 21 height 21
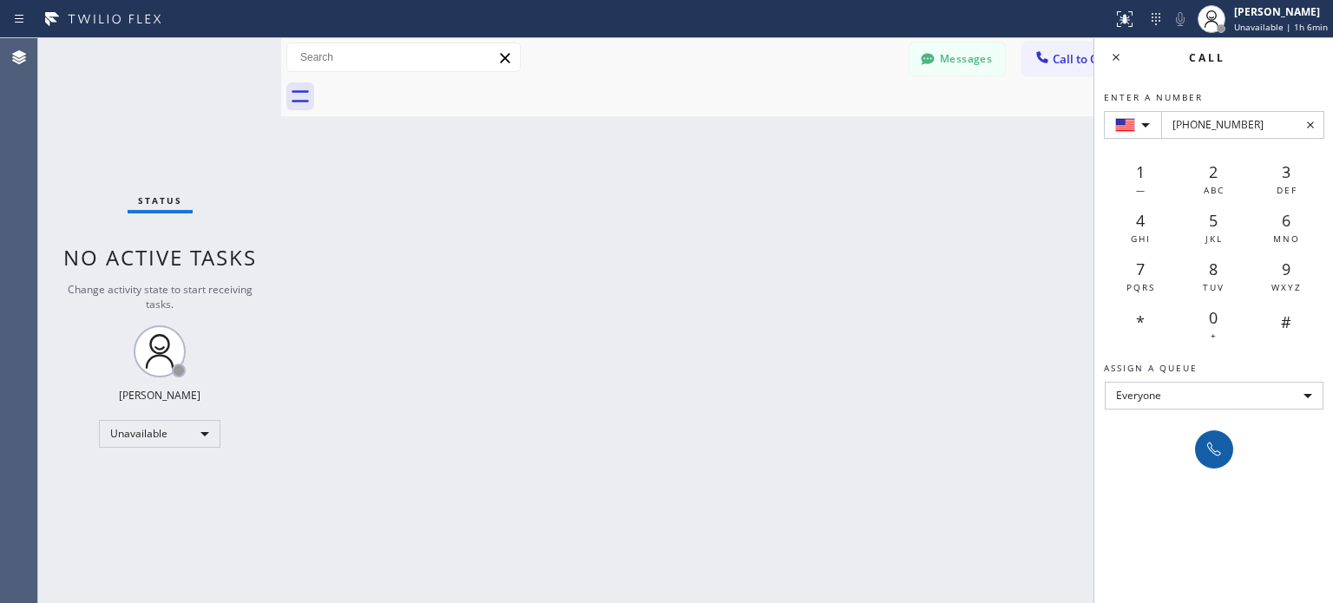
type input "[PHONE_NUMBER]"
click at [1211, 448] on icon at bounding box center [1214, 449] width 14 height 14
